Goal: Information Seeking & Learning: Check status

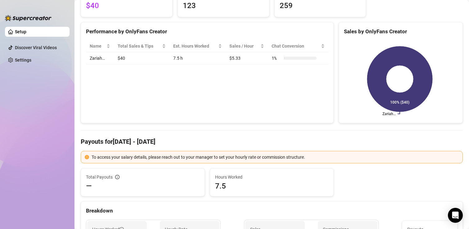
scroll to position [93, 0]
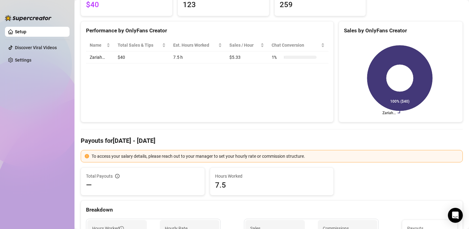
click at [181, 59] on td "7.5 h" at bounding box center [198, 57] width 56 height 12
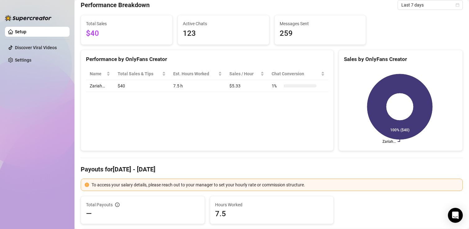
scroll to position [62, 0]
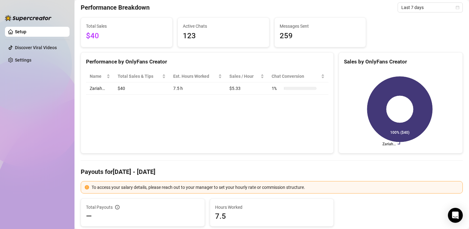
click at [296, 95] on div "Name Total Sales & Tips Est. Hours Worked Sales / Hour Chat Conversion Zariah… …" at bounding box center [207, 82] width 253 height 34
click at [235, 89] on td "$5.33" at bounding box center [247, 88] width 42 height 12
drag, startPoint x: 240, startPoint y: 90, endPoint x: 227, endPoint y: 98, distance: 15.3
click at [212, 88] on tr "Zariah… $40 7.5 h $5.33 1 %" at bounding box center [207, 88] width 243 height 12
click at [227, 99] on div "Name Total Sales & Tips Est. Hours Worked Sales / Hour Chat Conversion Zariah… …" at bounding box center [207, 82] width 253 height 34
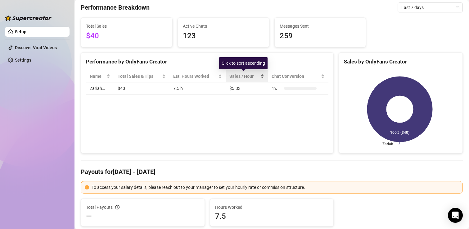
click at [260, 79] on div "Sales / Hour" at bounding box center [247, 76] width 35 height 7
click at [267, 109] on div "Performance by OnlyFans Creator Name Total Sales & Tips Est. Hours Worked Sales…" at bounding box center [207, 102] width 253 height 101
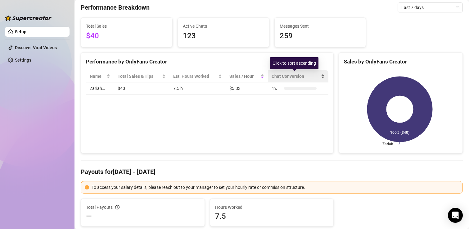
click at [285, 76] on span "Chat Conversion" at bounding box center [296, 76] width 48 height 7
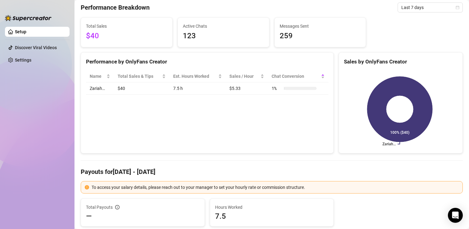
click at [275, 100] on div "Performance by OnlyFans Creator Name Total Sales & Tips Est. Hours Worked Sales…" at bounding box center [207, 102] width 253 height 101
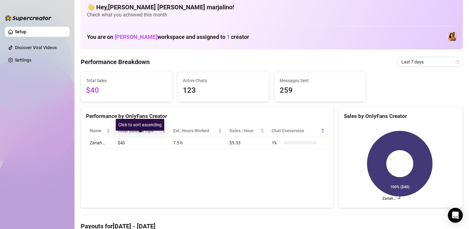
scroll to position [0, 0]
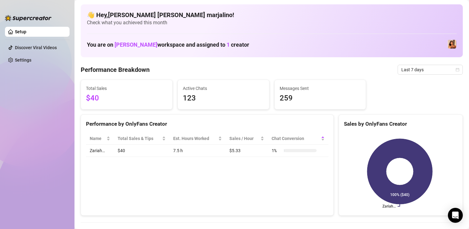
click at [26, 32] on link "Setup" at bounding box center [20, 31] width 11 height 5
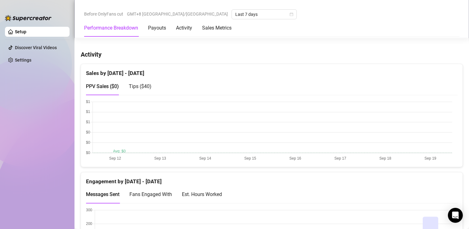
scroll to position [342, 0]
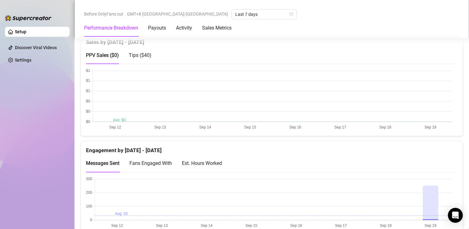
click at [147, 59] on div "Tips ( $40 )" at bounding box center [140, 55] width 23 height 18
click at [111, 59] on div "PPV Sales ( $0 )" at bounding box center [102, 55] width 33 height 8
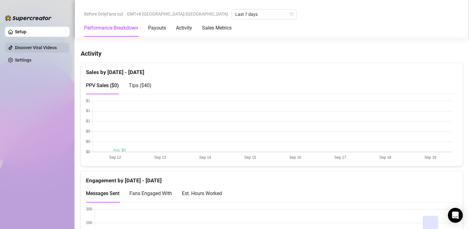
scroll to position [311, 0]
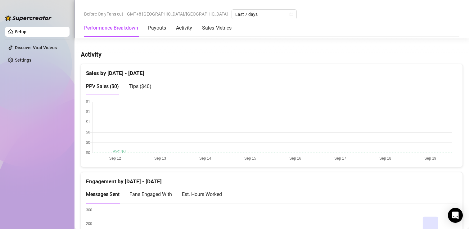
click at [26, 32] on link "Setup" at bounding box center [20, 31] width 11 height 5
click at [168, 28] on div "Performance Breakdown Payouts Activity Sales Metrics" at bounding box center [158, 27] width 148 height 17
click at [179, 29] on div "Activity" at bounding box center [184, 27] width 16 height 7
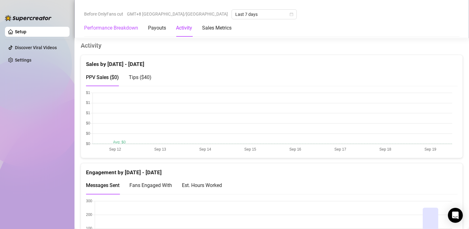
click at [121, 28] on Breakdown "Performance Breakdown" at bounding box center [111, 27] width 54 height 7
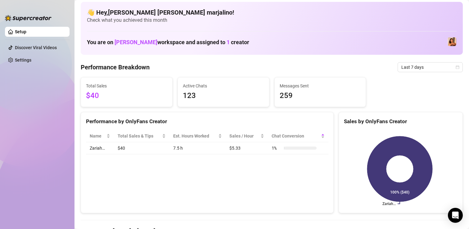
scroll to position [0, 0]
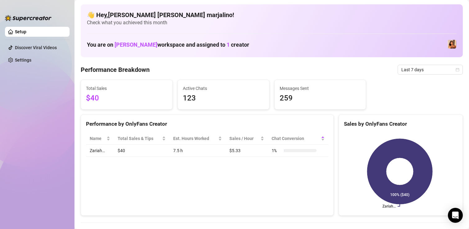
drag, startPoint x: 134, startPoint y: 88, endPoint x: 136, endPoint y: 91, distance: 3.3
click at [134, 89] on span "Total Sales" at bounding box center [126, 88] width 81 height 7
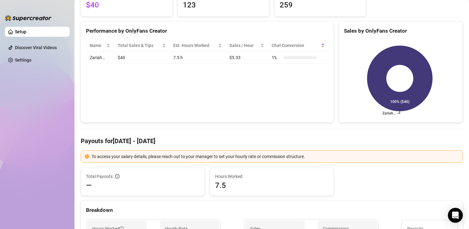
scroll to position [93, 0]
drag, startPoint x: 372, startPoint y: 2, endPoint x: 368, endPoint y: 10, distance: 9.5
click at [369, 8] on div "Total Sales $40 Active Chats 123 Messages Sent 259" at bounding box center [271, 1] width 387 height 30
drag, startPoint x: 368, startPoint y: 10, endPoint x: 103, endPoint y: 110, distance: 283.2
click at [89, 110] on div "Performance by OnlyFans Creator Name Total Sales & Tips Est. Hours Worked Sales…" at bounding box center [207, 71] width 253 height 101
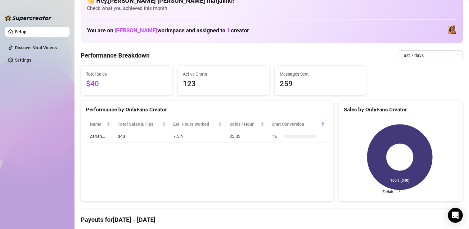
scroll to position [0, 0]
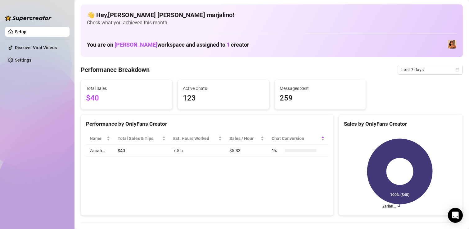
click at [260, 88] on span "Active Chats" at bounding box center [223, 88] width 81 height 7
click at [282, 90] on span "Messages Sent" at bounding box center [320, 88] width 81 height 7
click at [207, 104] on span "123" at bounding box center [223, 98] width 81 height 12
click at [420, 69] on span "Last 7 days" at bounding box center [431, 69] width 58 height 9
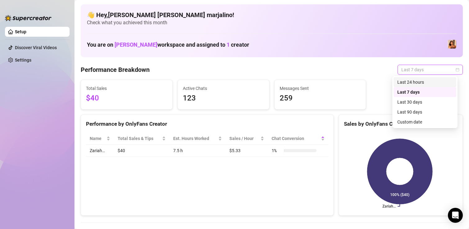
click at [408, 82] on div "Last 24 hours" at bounding box center [425, 82] width 55 height 7
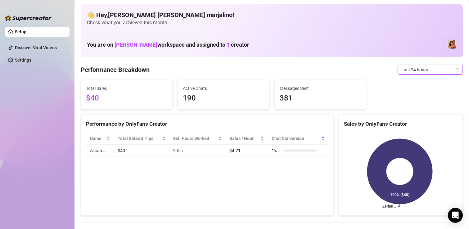
click at [416, 73] on span "Last 24 hours" at bounding box center [431, 69] width 58 height 9
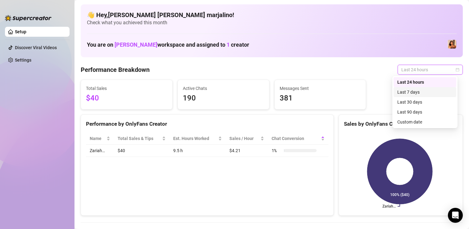
click at [414, 89] on div "Last 7 days" at bounding box center [425, 92] width 55 height 7
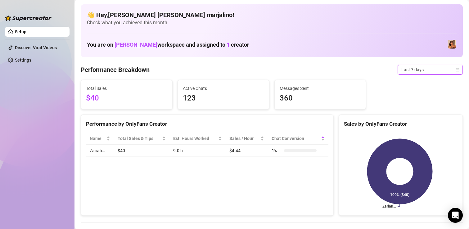
click at [411, 72] on span "Last 7 days" at bounding box center [431, 69] width 58 height 9
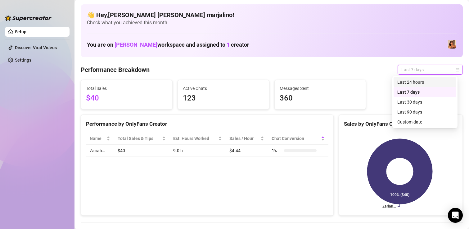
click at [410, 82] on div "Last 24 hours" at bounding box center [425, 82] width 55 height 7
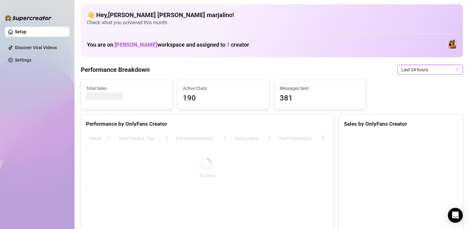
click at [415, 70] on span "Last 24 hours" at bounding box center [431, 69] width 58 height 9
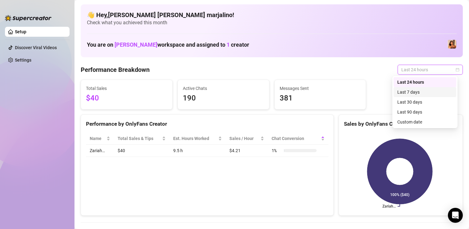
click at [412, 94] on div "Last 7 days" at bounding box center [425, 92] width 55 height 7
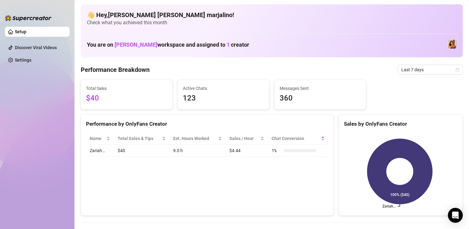
click at [375, 87] on div "Total Sales $40 Active Chats 123 Messages Sent 360" at bounding box center [271, 95] width 387 height 30
